Goal: Transaction & Acquisition: Purchase product/service

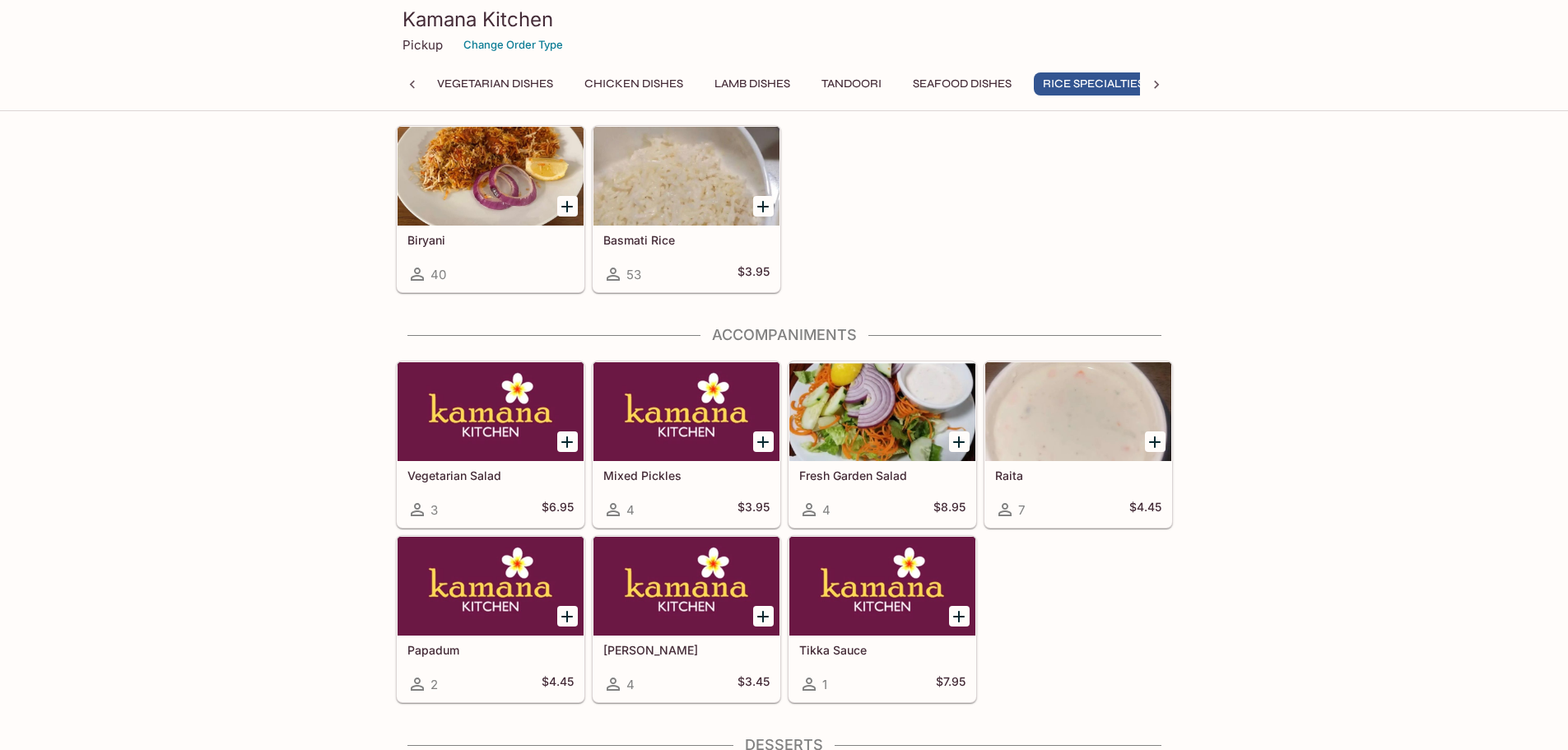
scroll to position [0, 426]
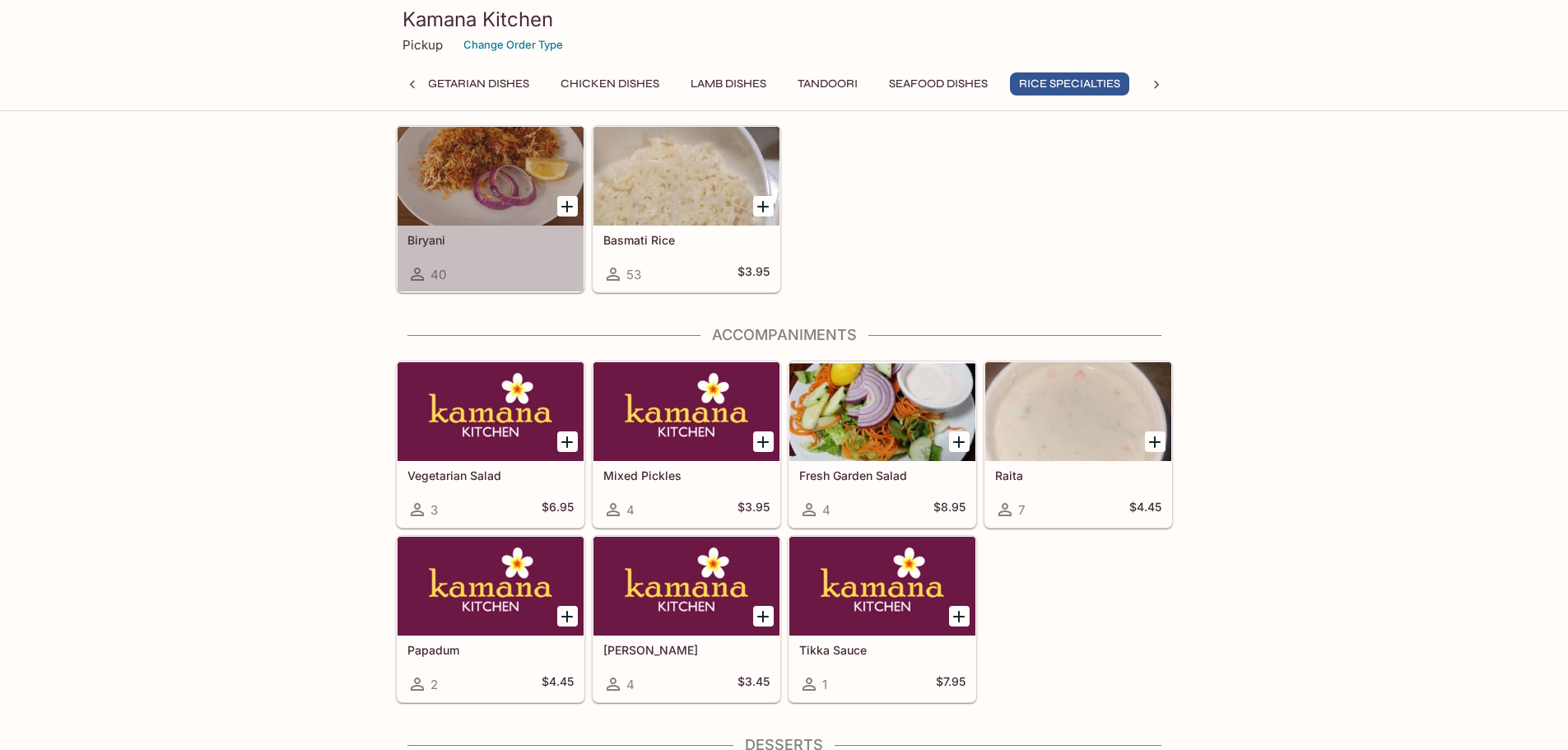
click at [469, 153] on div at bounding box center [490, 177] width 186 height 99
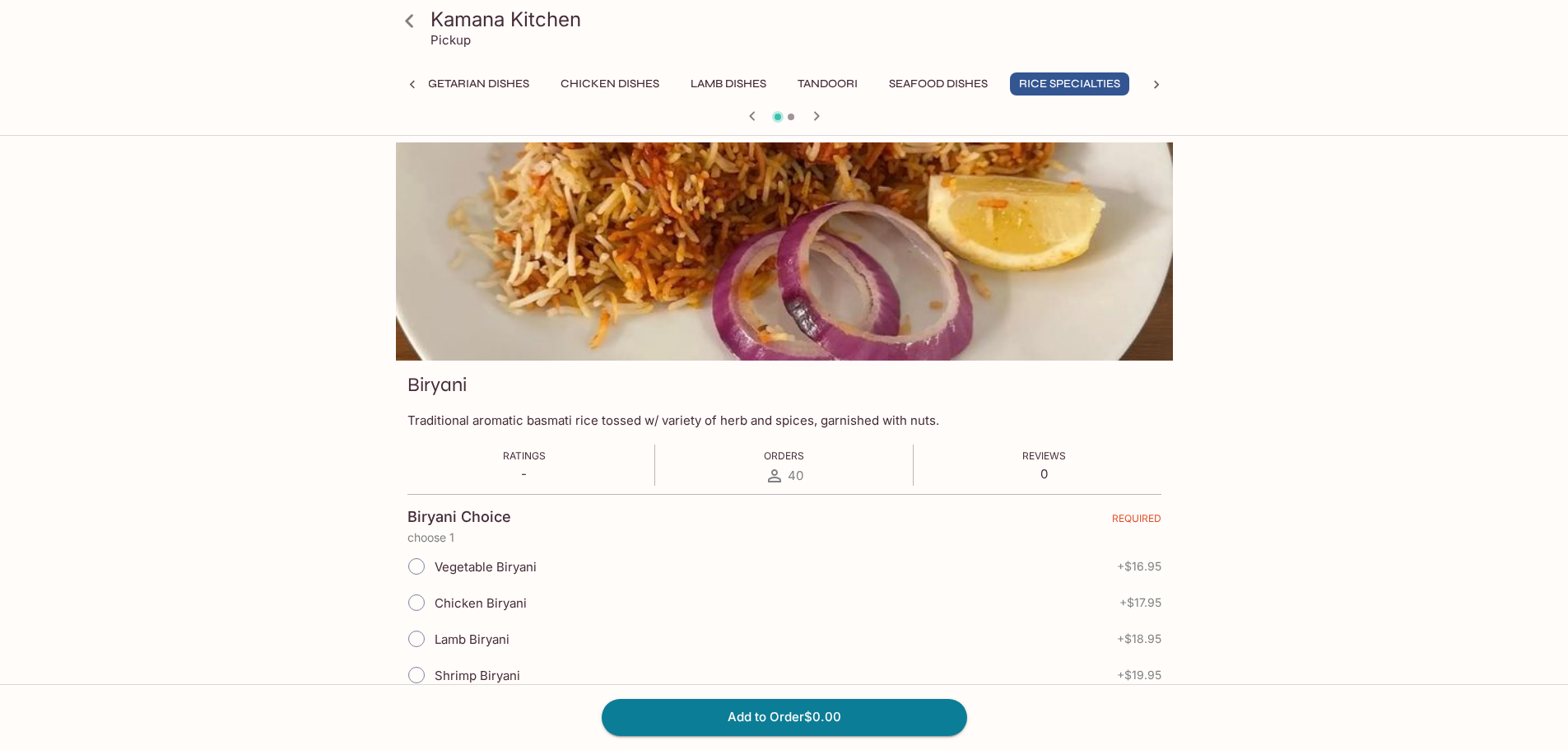
scroll to position [82, 0]
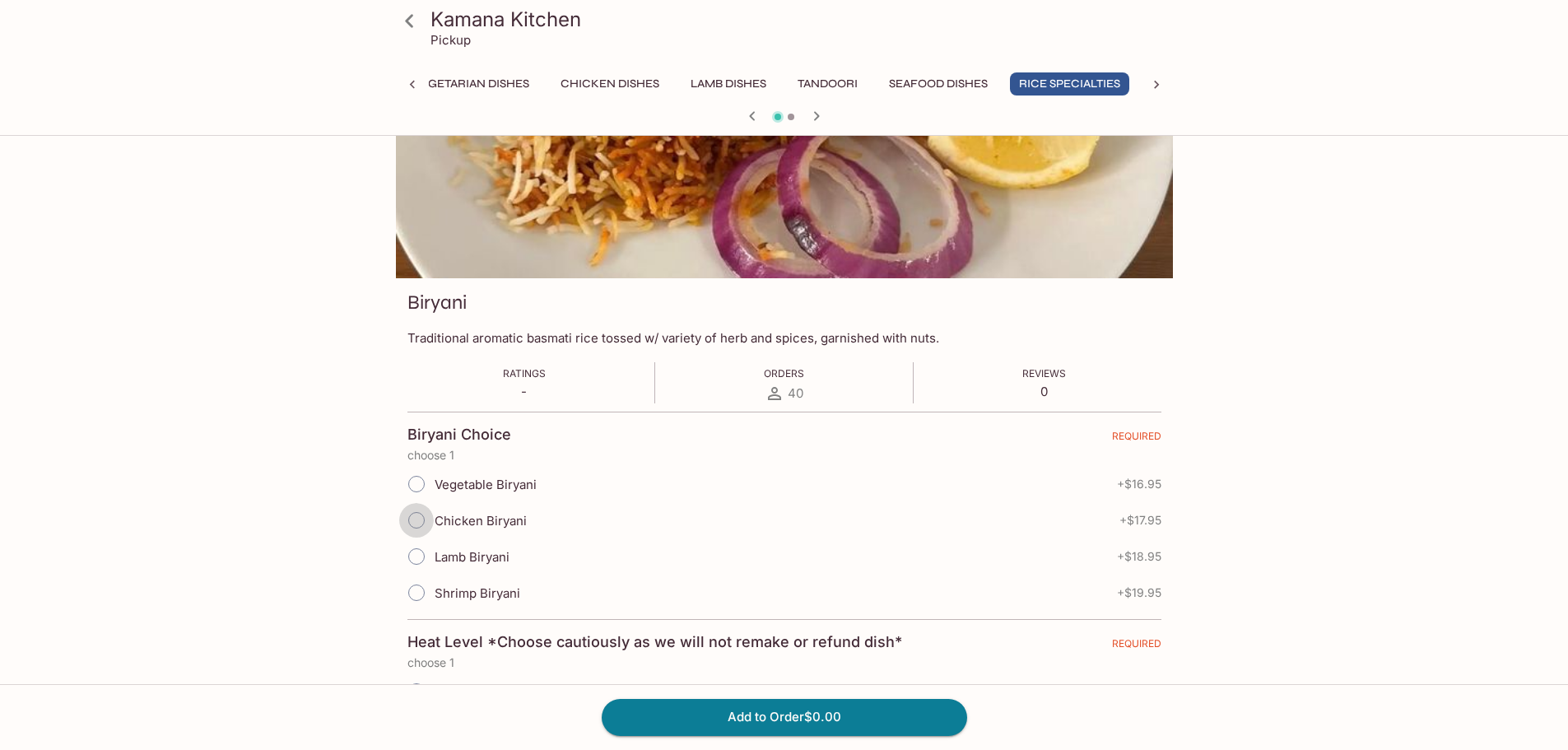
click at [420, 517] on input "Chicken Biryani" at bounding box center [416, 520] width 35 height 35
radio input "true"
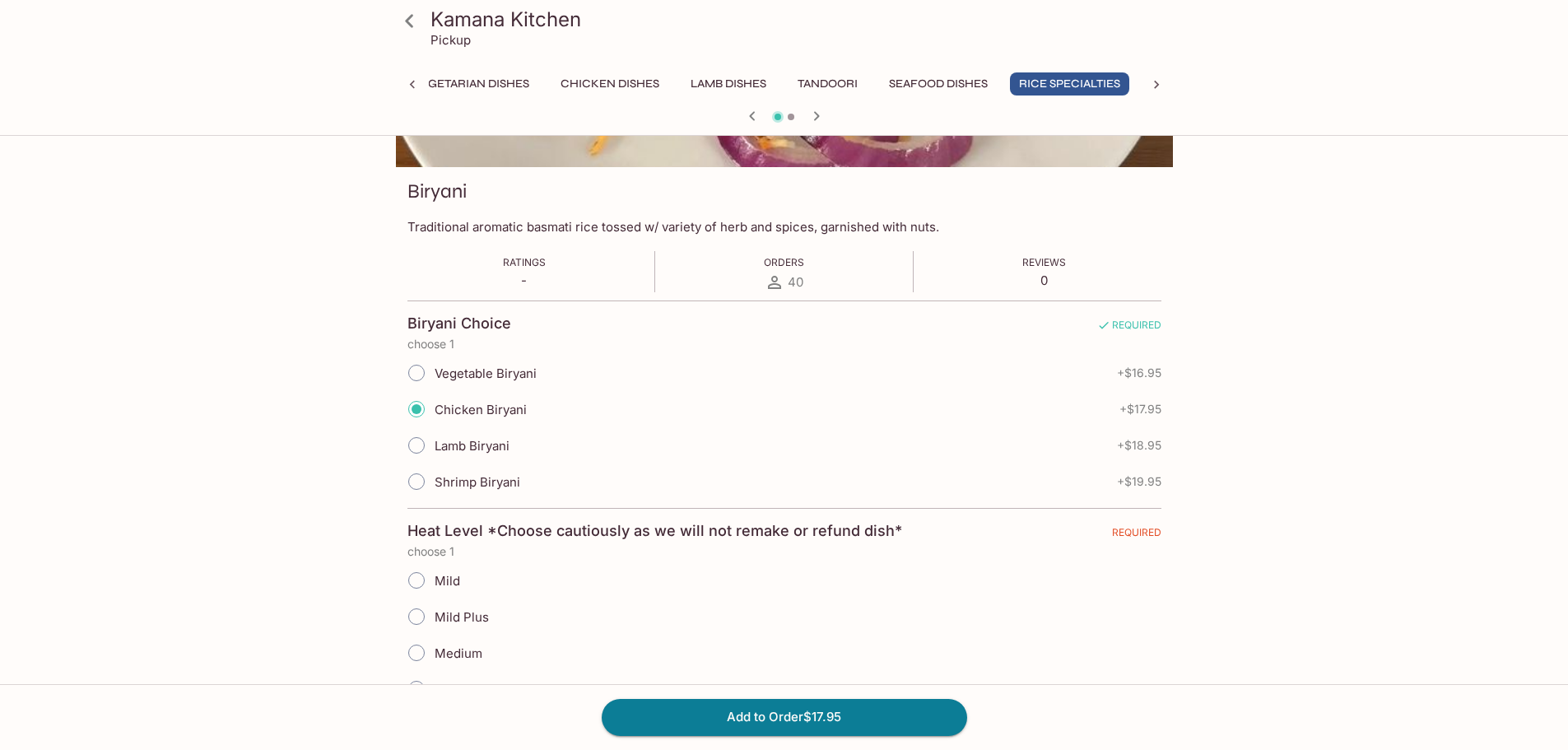
scroll to position [329, 0]
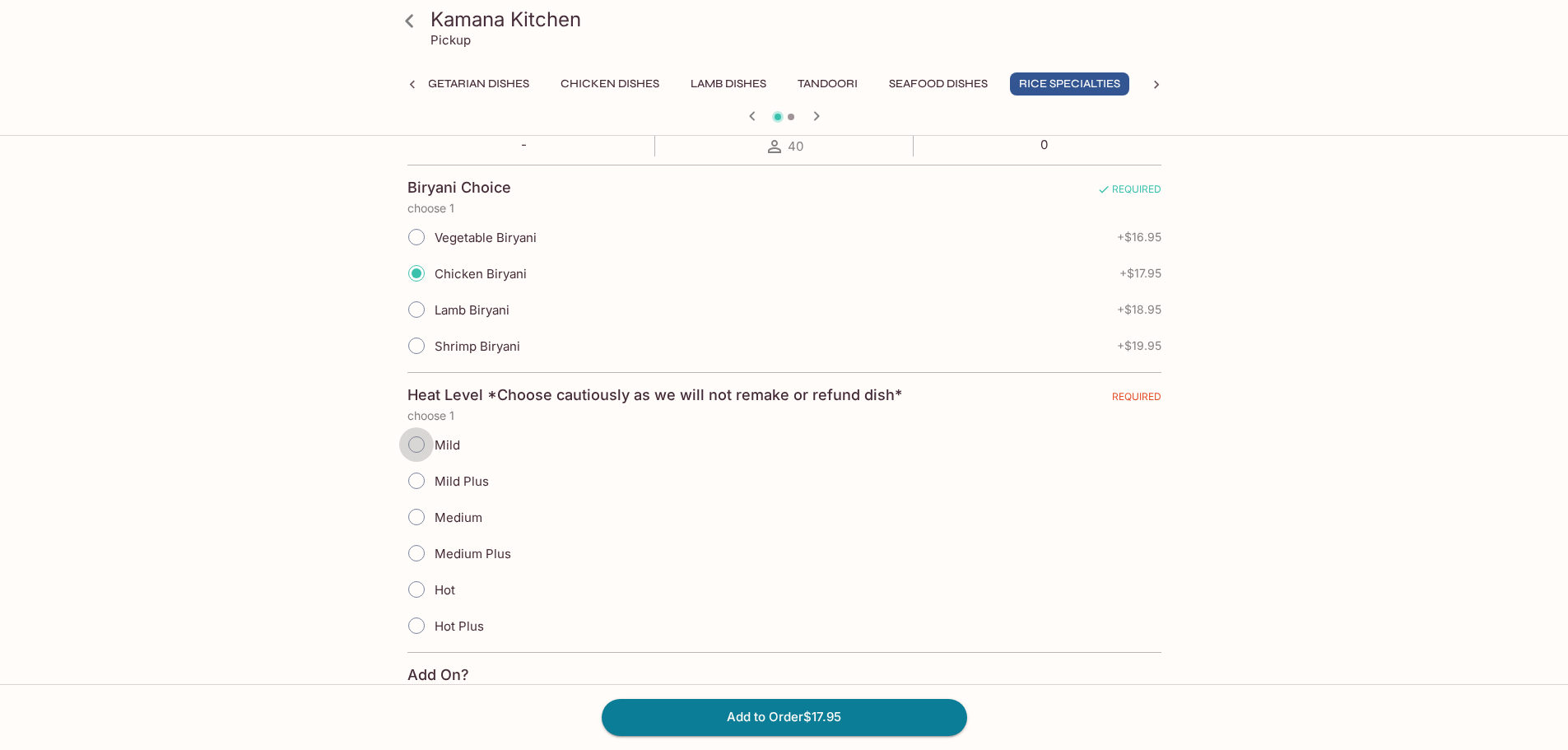
click at [414, 441] on input "Mild" at bounding box center [416, 443] width 35 height 35
radio input "true"
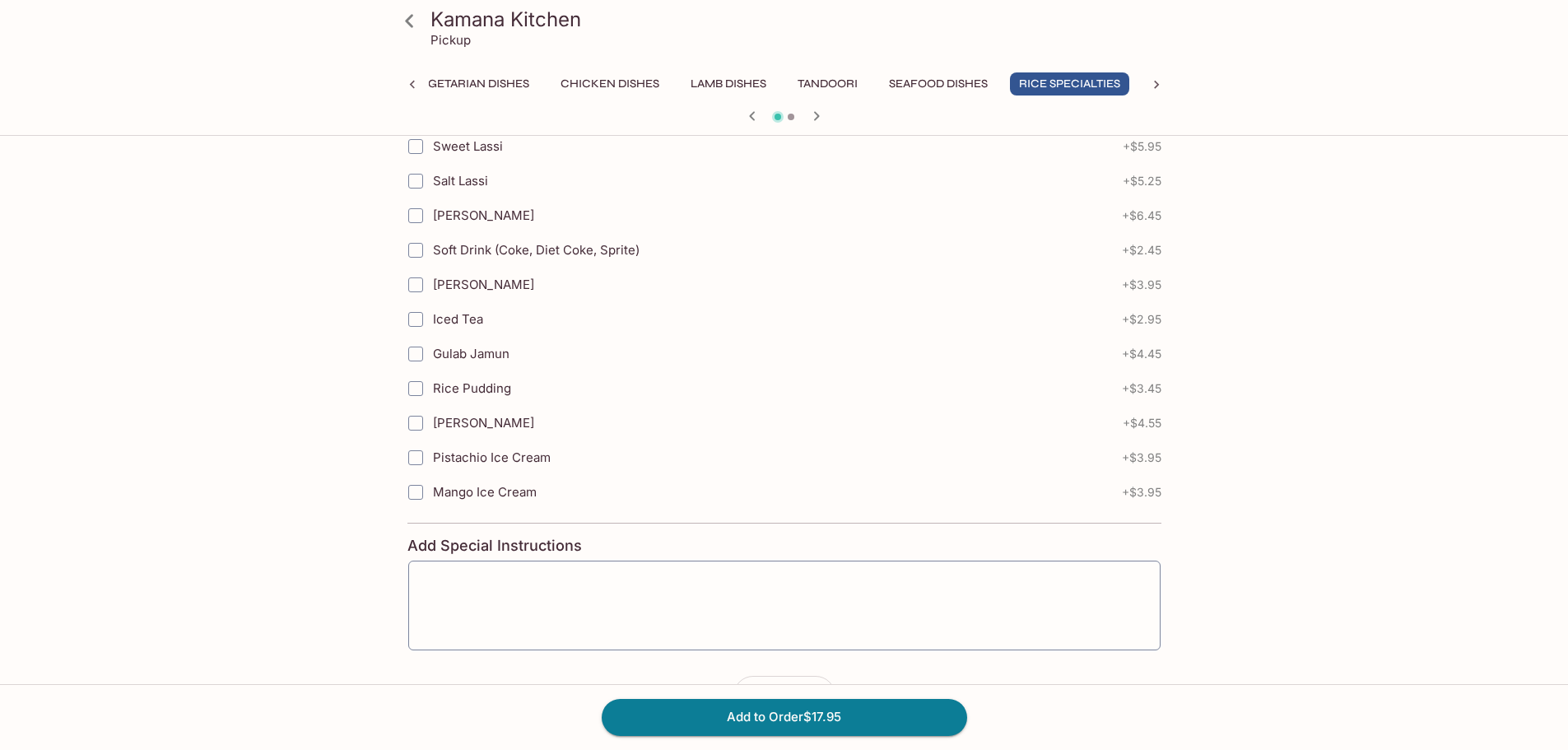
scroll to position [1117, 0]
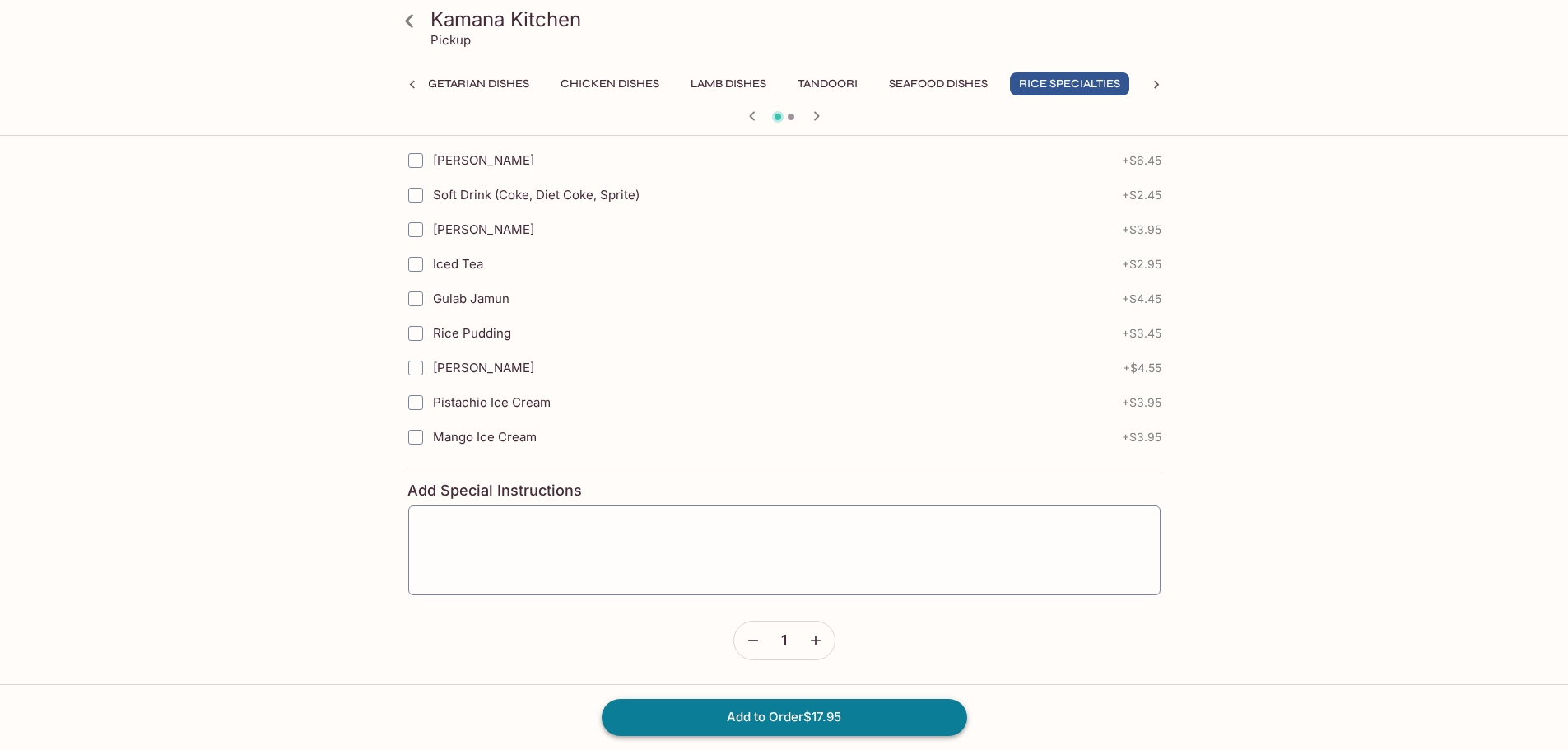
click at [796, 719] on button "Add to Order $17.95" at bounding box center [784, 716] width 365 height 36
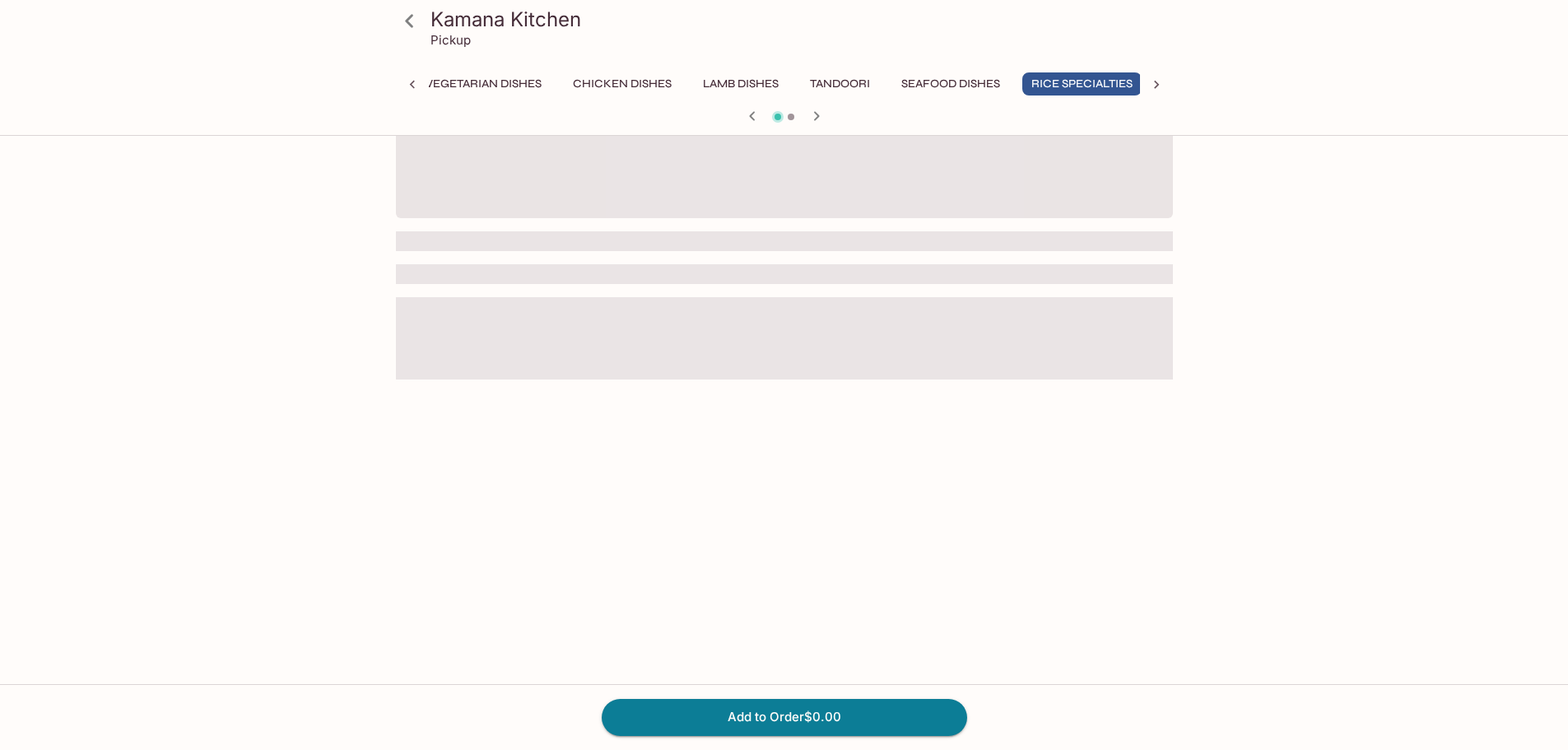
scroll to position [0, 426]
